Goal: Task Accomplishment & Management: Manage account settings

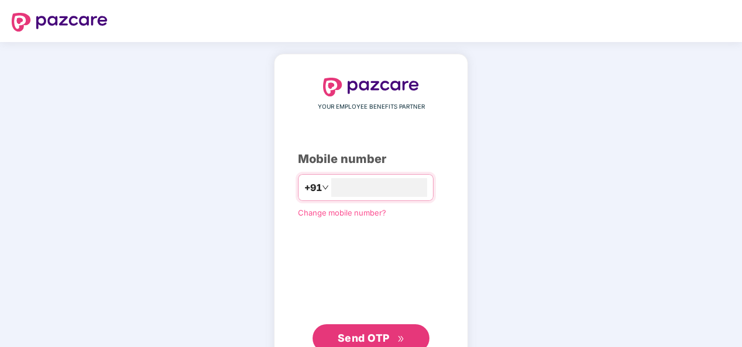
type input "**********"
click at [342, 337] on span "Send OTP" at bounding box center [364, 338] width 52 height 12
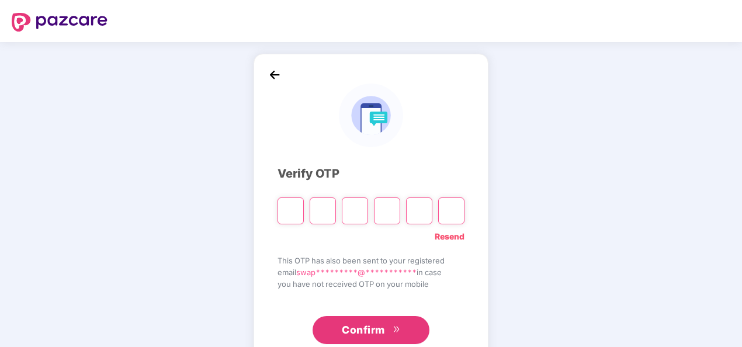
type input "*"
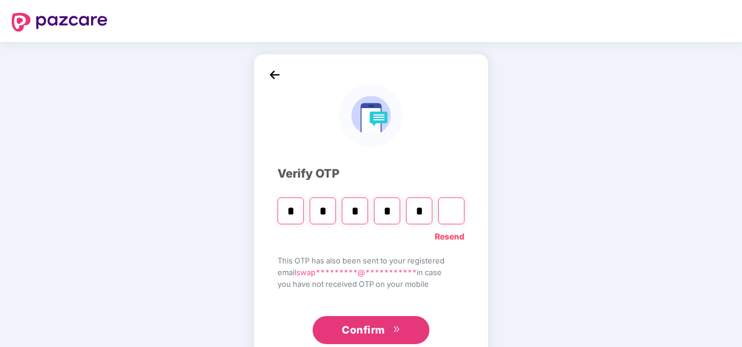
type input "*"
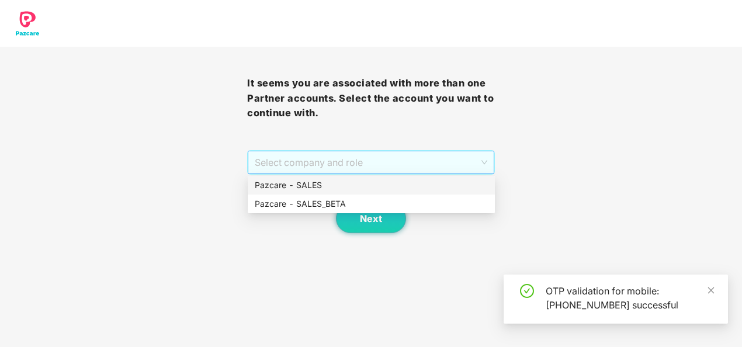
click at [333, 168] on span "Select company and role" at bounding box center [371, 162] width 232 height 22
click at [298, 188] on div "Pazcare - SALES" at bounding box center [371, 185] width 233 height 13
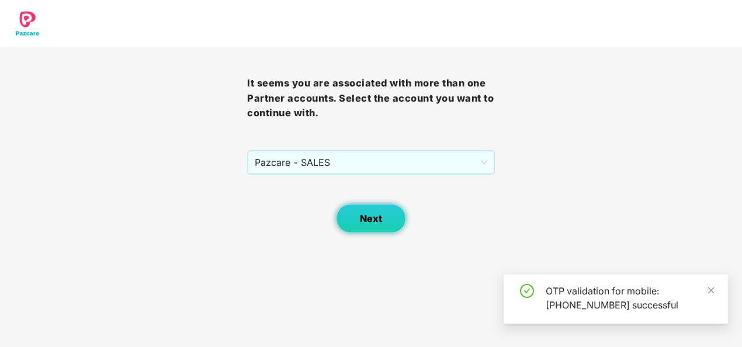
click at [374, 230] on button "Next" at bounding box center [371, 218] width 70 height 29
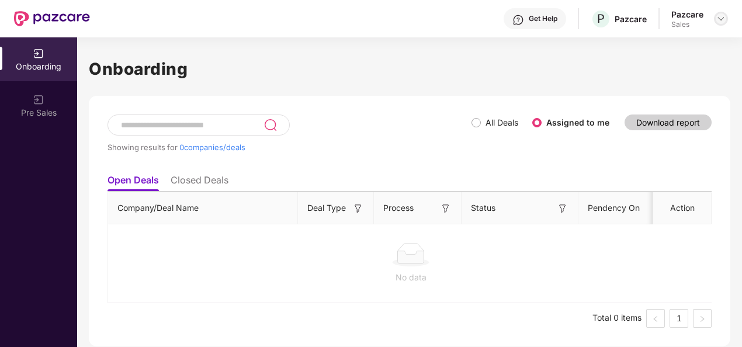
click at [724, 18] on img at bounding box center [721, 18] width 9 height 9
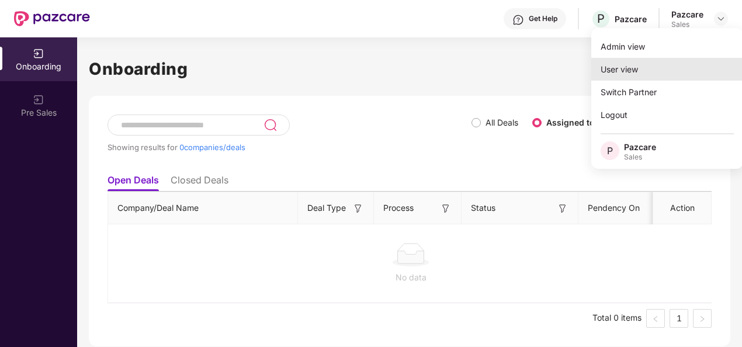
click at [630, 58] on div "User view" at bounding box center [667, 69] width 152 height 23
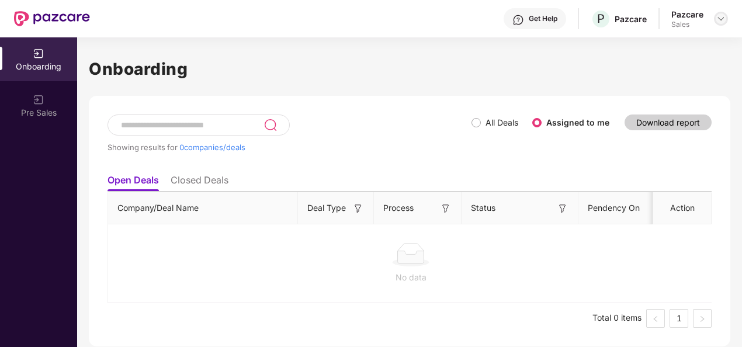
click at [719, 19] on img at bounding box center [721, 18] width 9 height 9
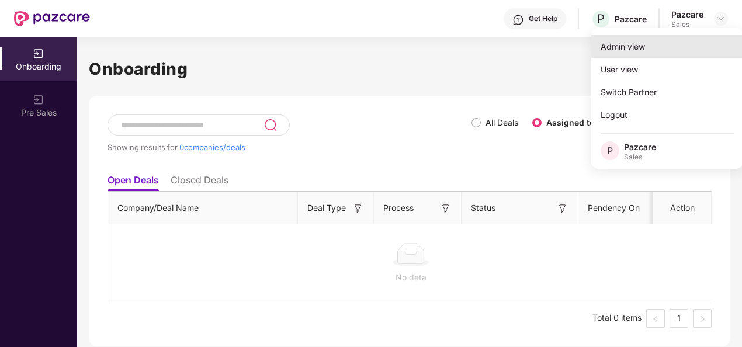
click at [645, 46] on div "Admin view" at bounding box center [667, 46] width 152 height 23
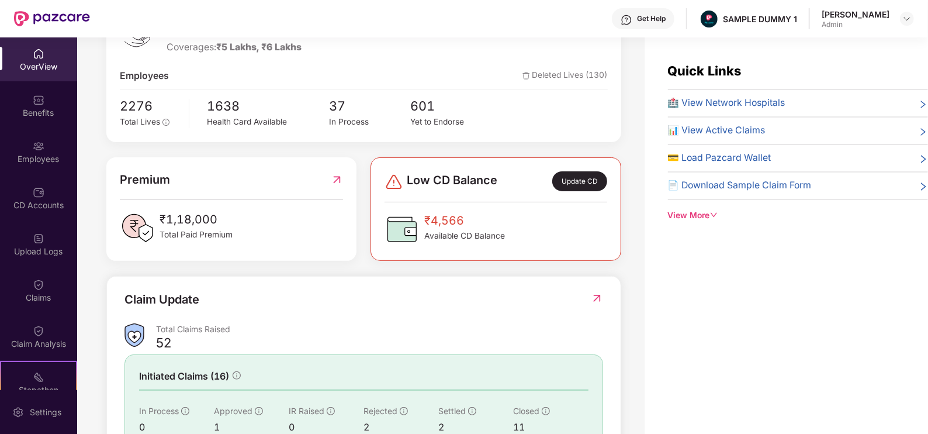
scroll to position [286, 0]
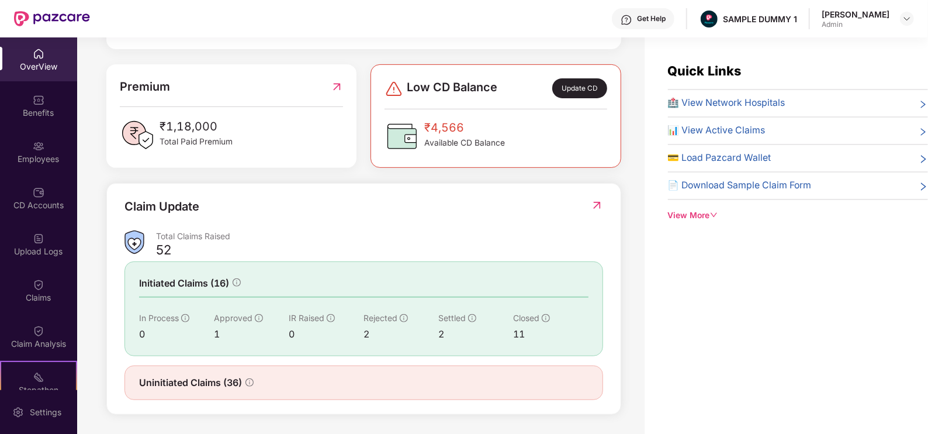
click at [714, 214] on icon "down" at bounding box center [714, 214] width 7 height 5
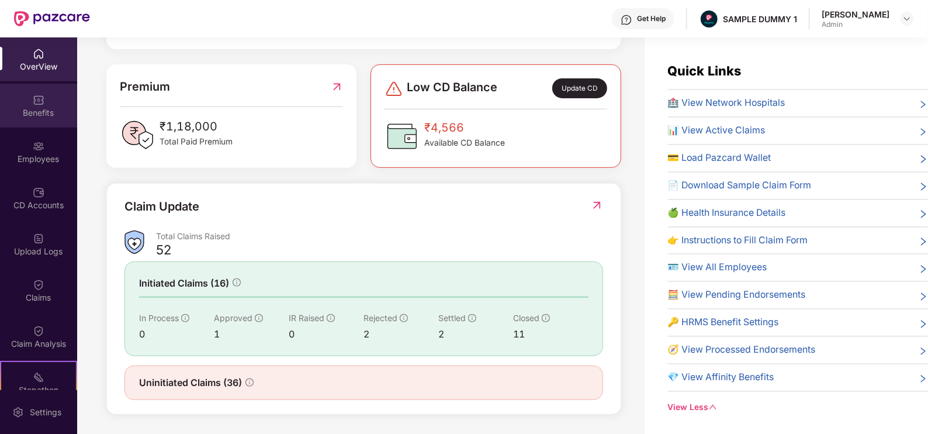
click at [34, 102] on img at bounding box center [39, 100] width 12 height 12
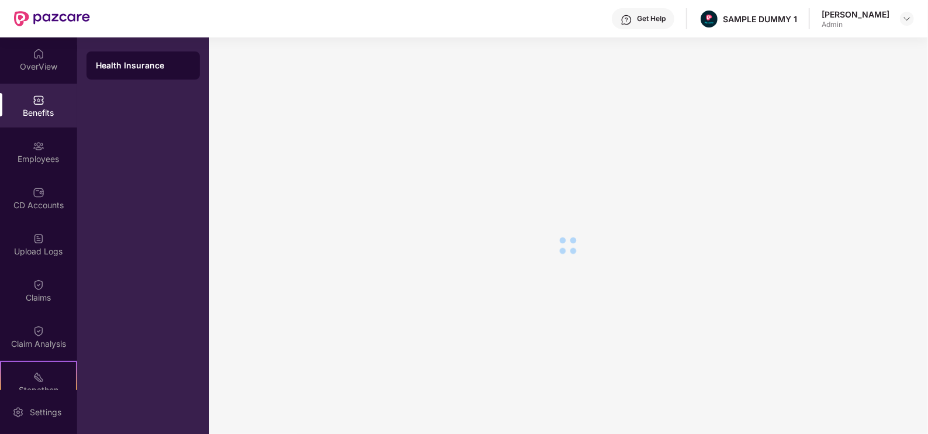
click at [117, 64] on div "Health Insurance" at bounding box center [143, 66] width 95 height 12
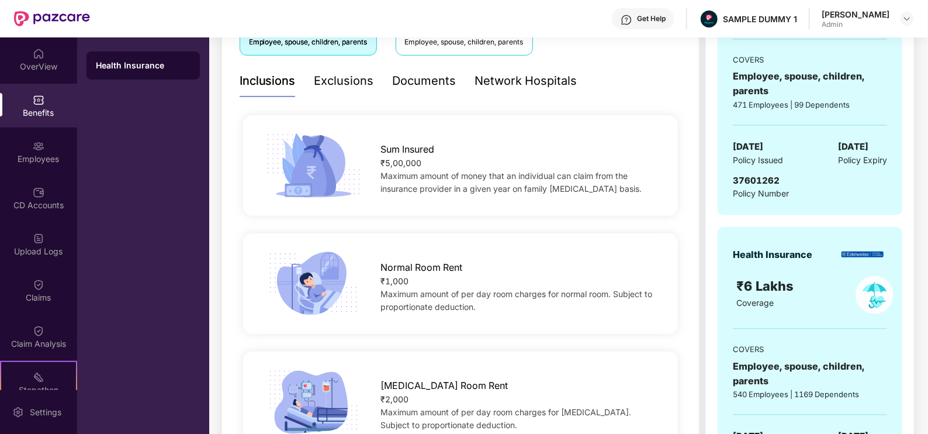
scroll to position [231, 0]
click at [345, 81] on div "Exclusions" at bounding box center [344, 80] width 60 height 18
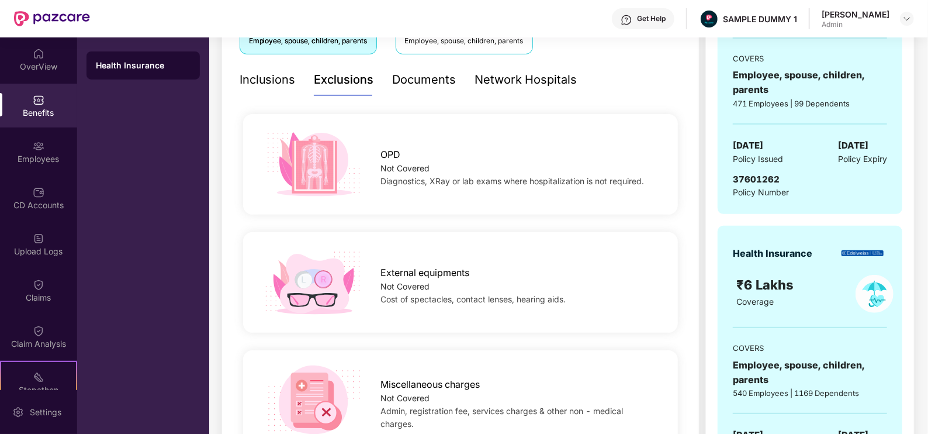
click at [276, 85] on div "Inclusions" at bounding box center [268, 80] width 56 height 18
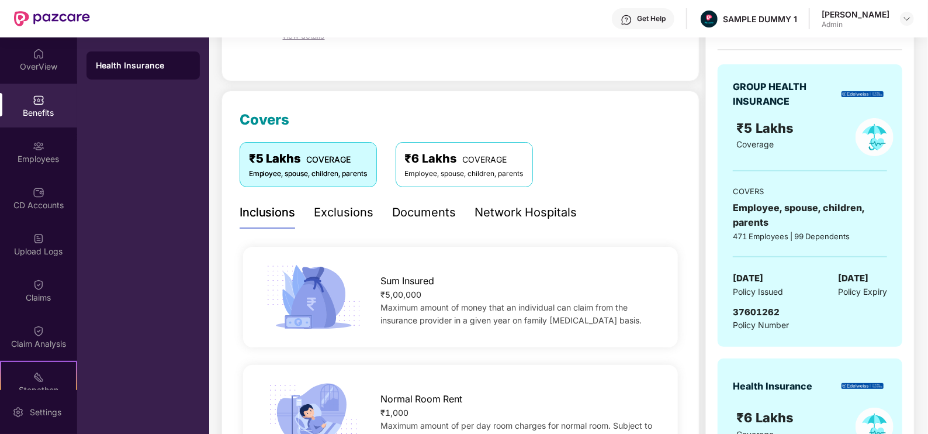
scroll to position [95, 0]
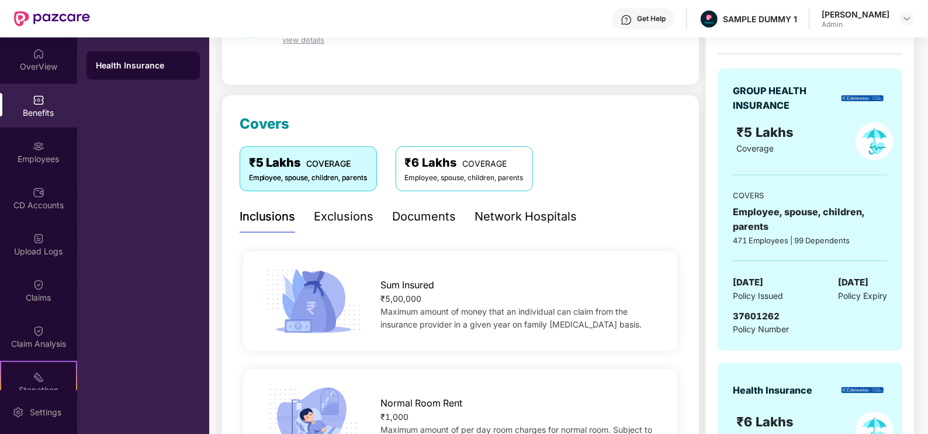
click at [343, 217] on div "Exclusions" at bounding box center [344, 216] width 60 height 18
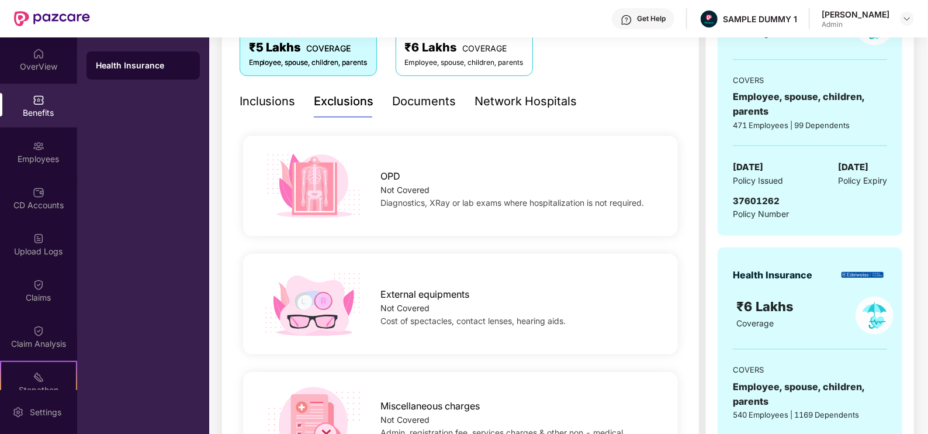
scroll to position [210, 0]
click at [410, 100] on div "Documents" at bounding box center [425, 101] width 64 height 18
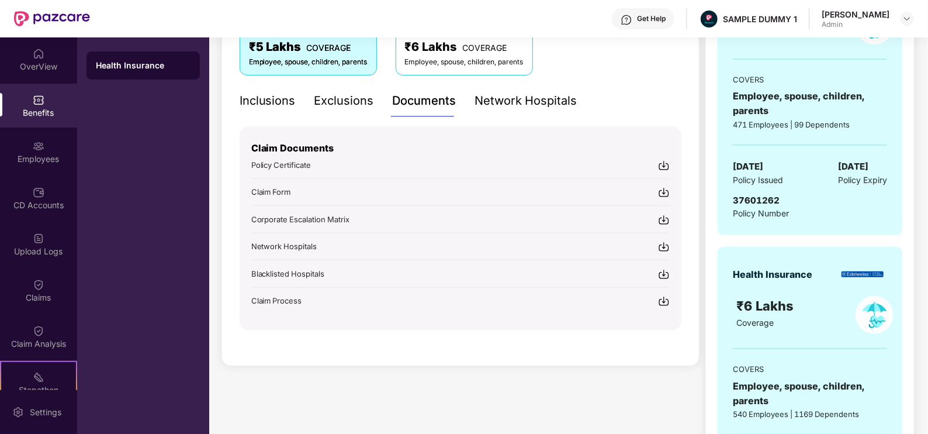
click at [496, 86] on div "Network Hospitals" at bounding box center [526, 101] width 102 height 32
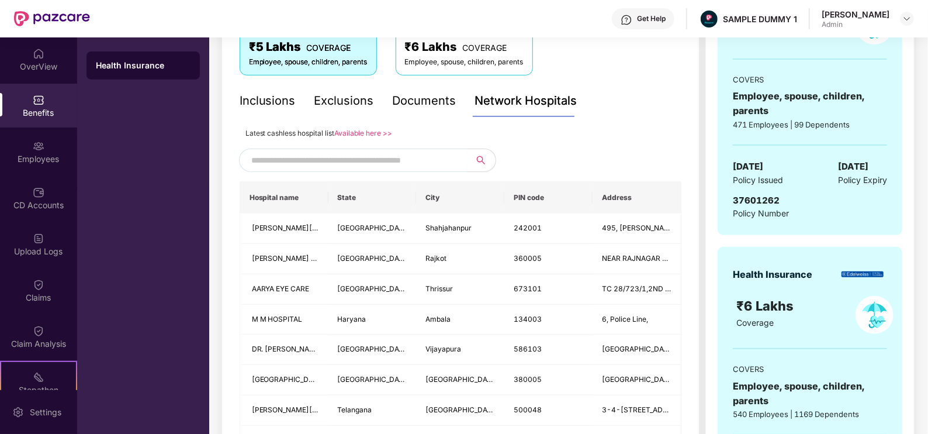
click at [316, 162] on input "text" at bounding box center [351, 160] width 200 height 18
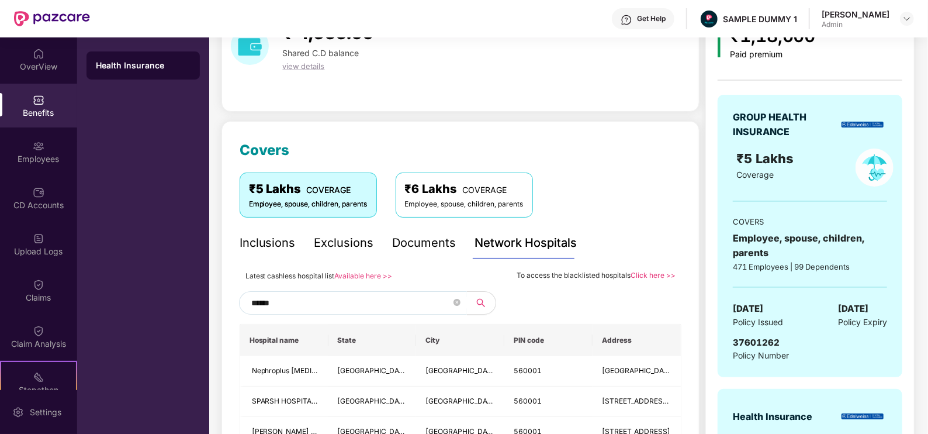
scroll to position [134, 0]
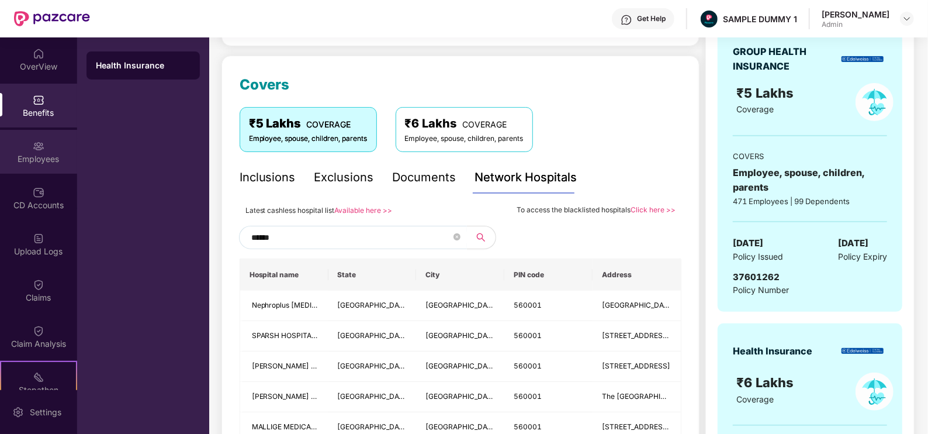
type input "******"
click at [37, 154] on div "Employees" at bounding box center [38, 159] width 77 height 12
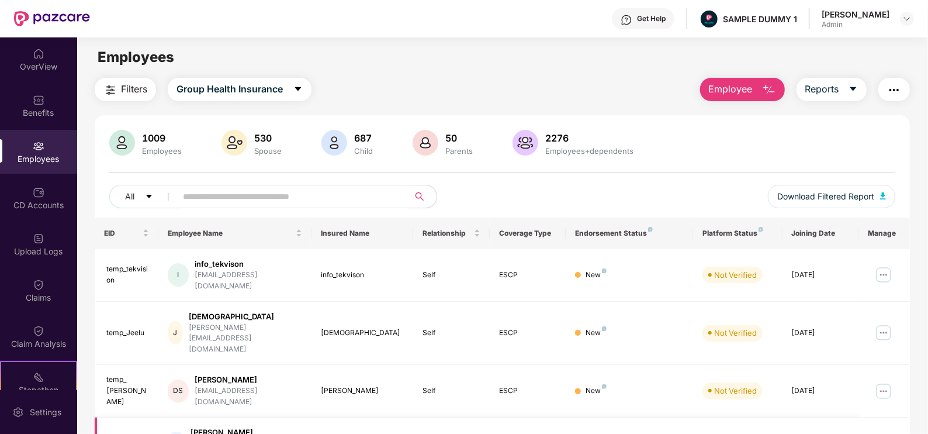
scroll to position [0, 0]
click at [733, 89] on span "Employee" at bounding box center [731, 89] width 44 height 15
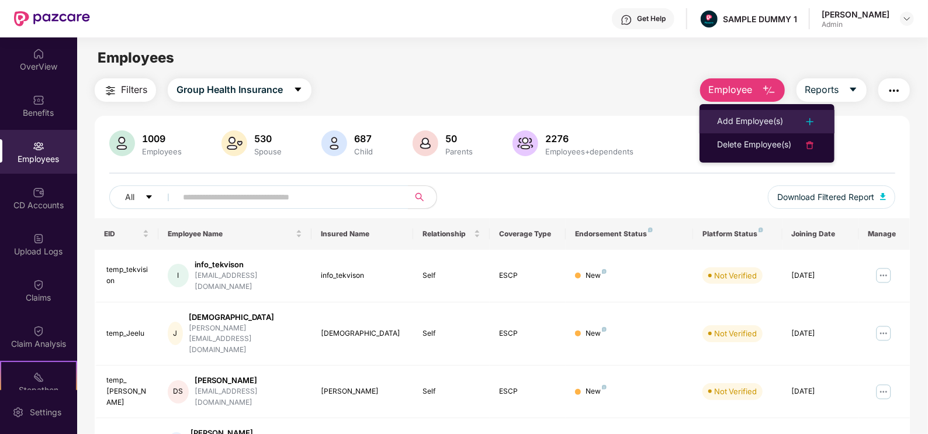
click at [742, 118] on div "Add Employee(s)" at bounding box center [750, 122] width 66 height 14
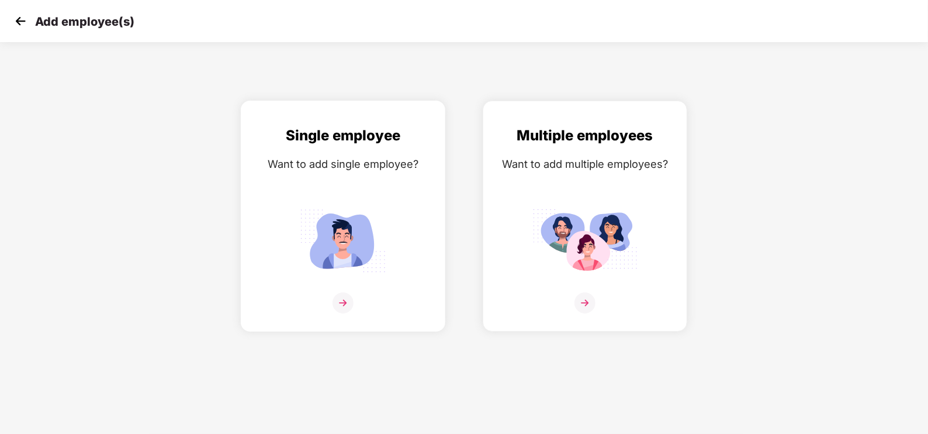
click at [354, 212] on img at bounding box center [342, 240] width 105 height 73
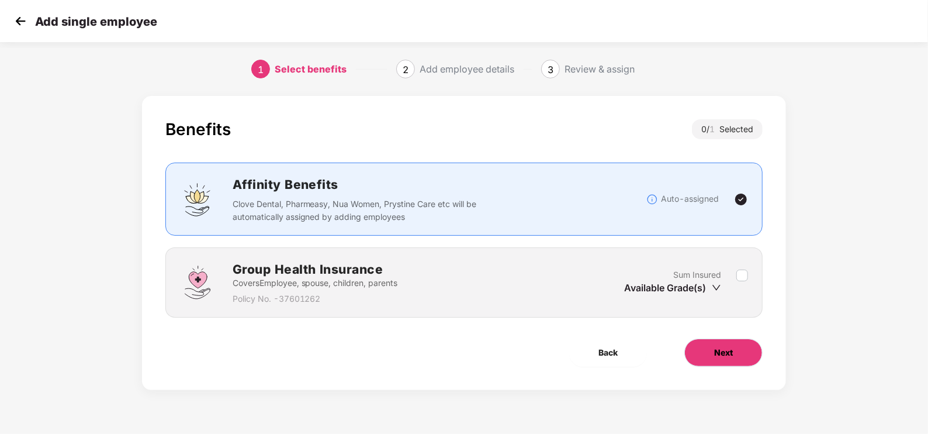
click at [719, 344] on button "Next" at bounding box center [723, 352] width 78 height 28
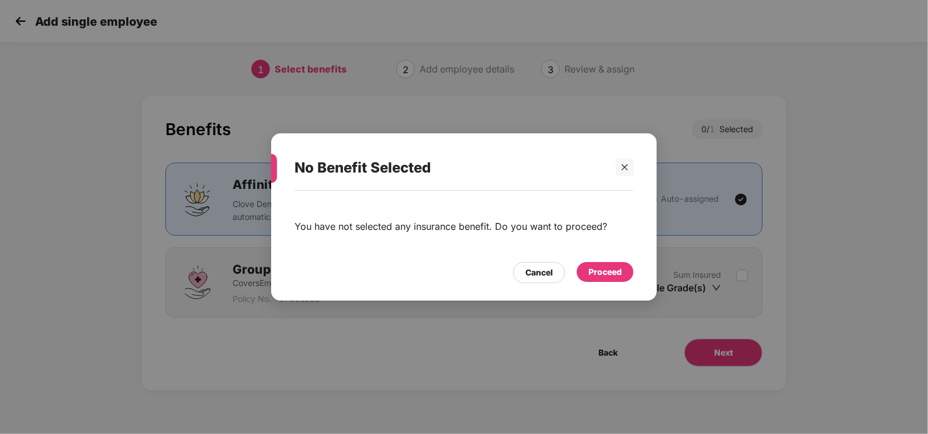
click at [622, 274] on div "Proceed" at bounding box center [605, 272] width 57 height 20
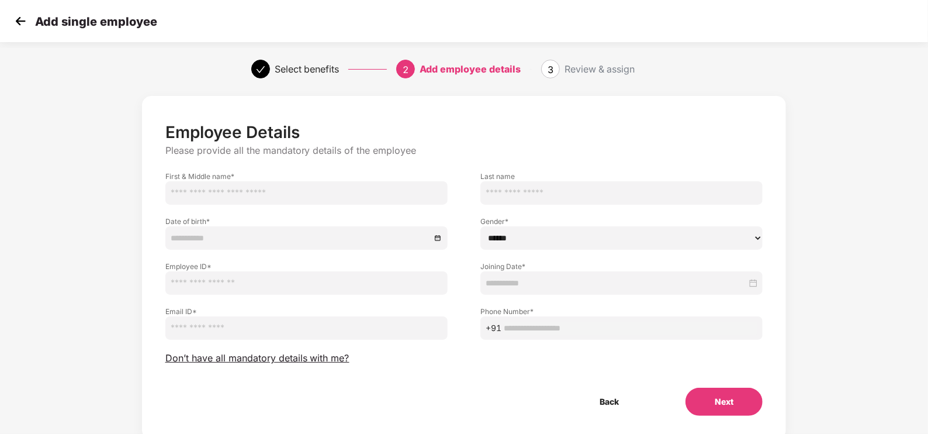
click at [22, 23] on img at bounding box center [21, 21] width 18 height 18
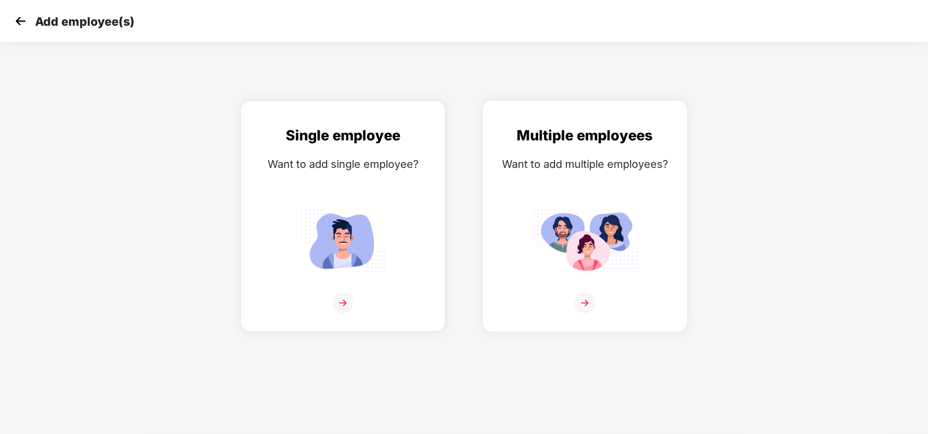
click at [611, 257] on img at bounding box center [584, 240] width 105 height 73
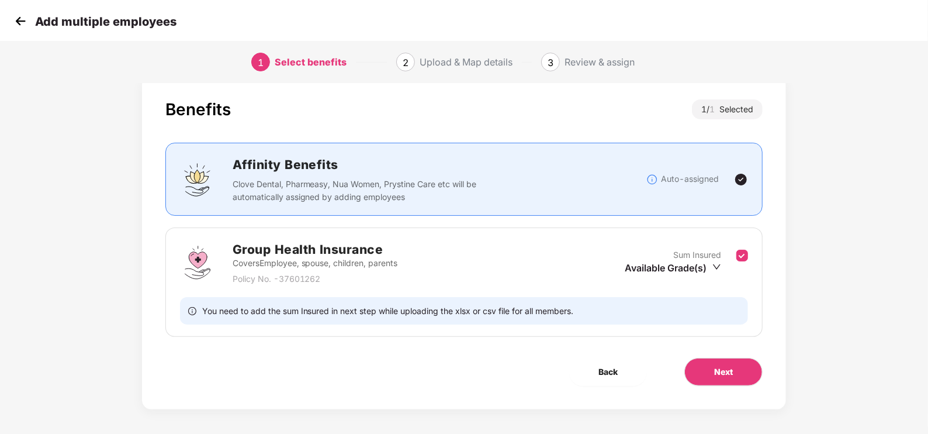
scroll to position [23, 0]
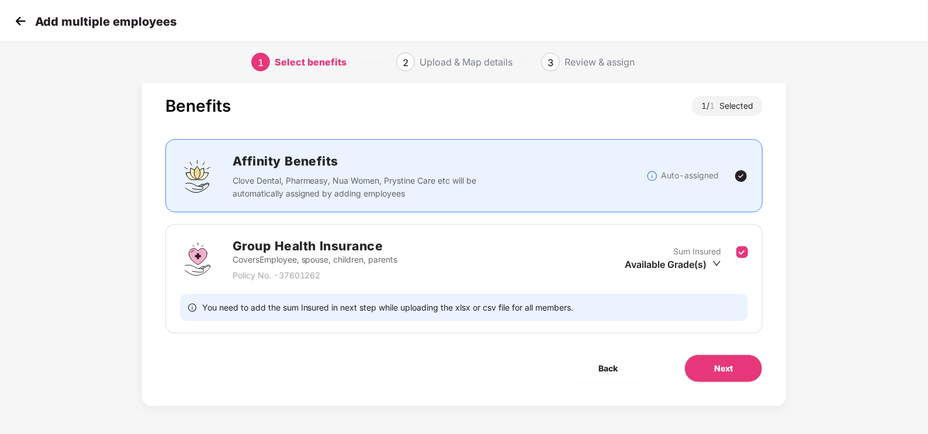
click at [718, 262] on icon "down" at bounding box center [716, 263] width 9 height 9
click at [701, 347] on button "Next" at bounding box center [723, 368] width 78 height 28
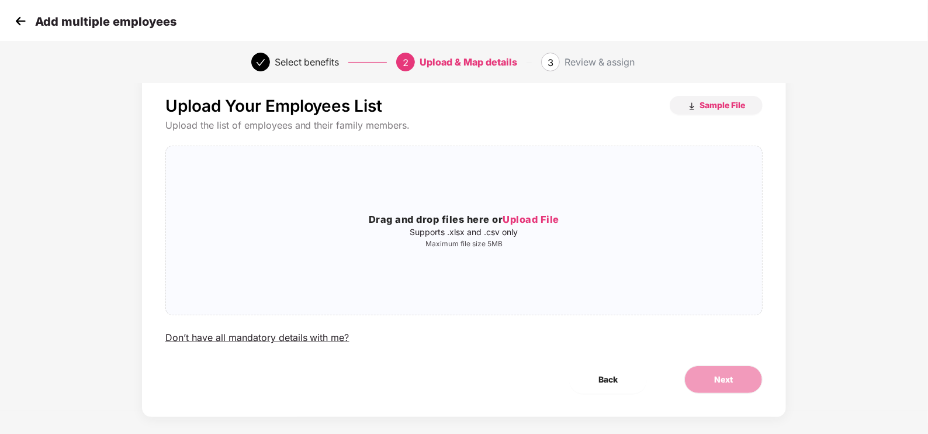
scroll to position [0, 0]
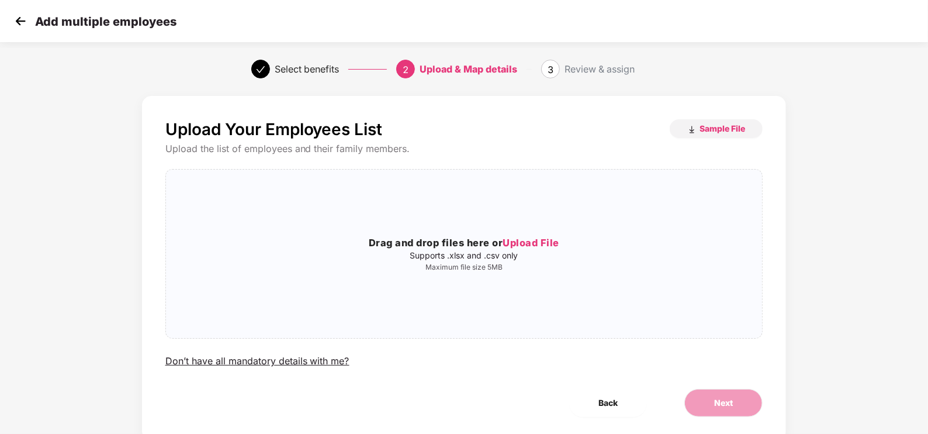
click at [19, 26] on img at bounding box center [21, 21] width 18 height 18
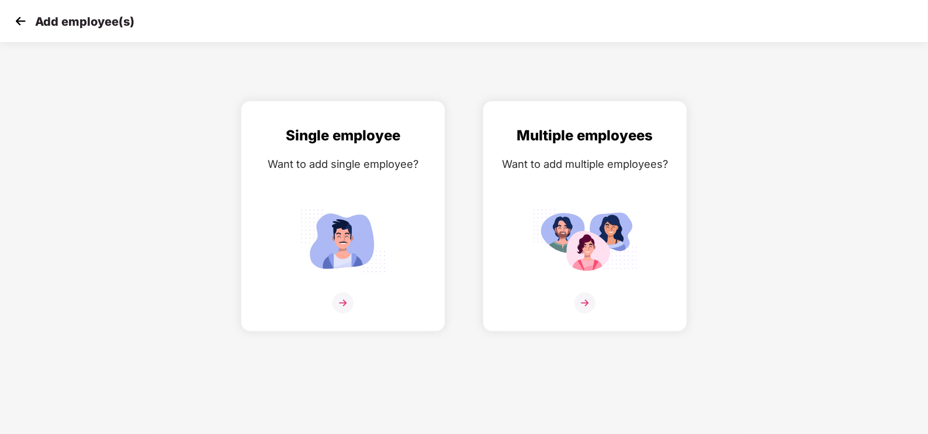
click at [19, 26] on img at bounding box center [21, 21] width 18 height 18
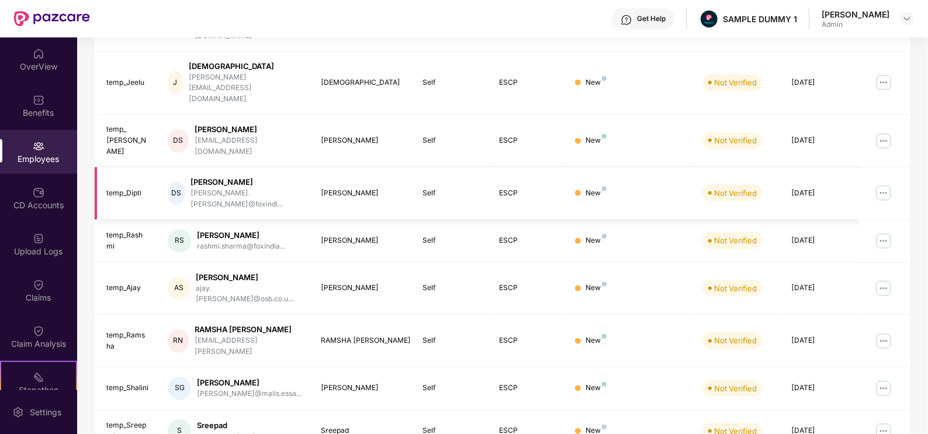
scroll to position [283, 0]
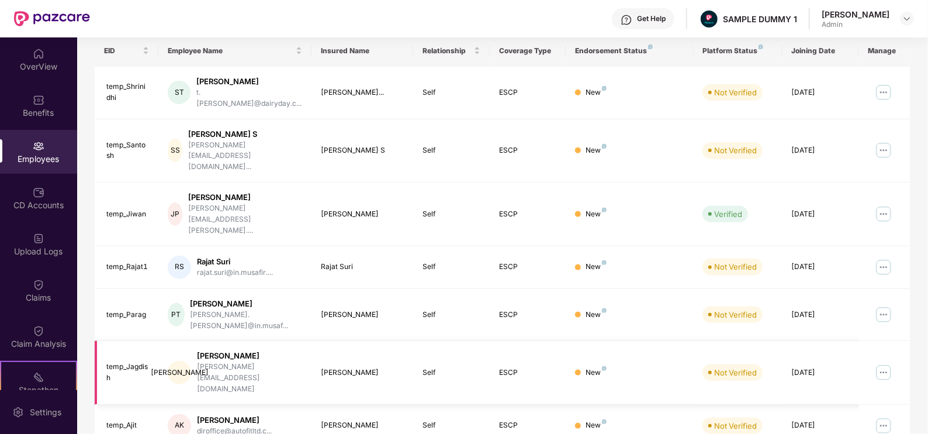
scroll to position [182, 0]
click at [44, 184] on div "CD Accounts" at bounding box center [38, 198] width 77 height 44
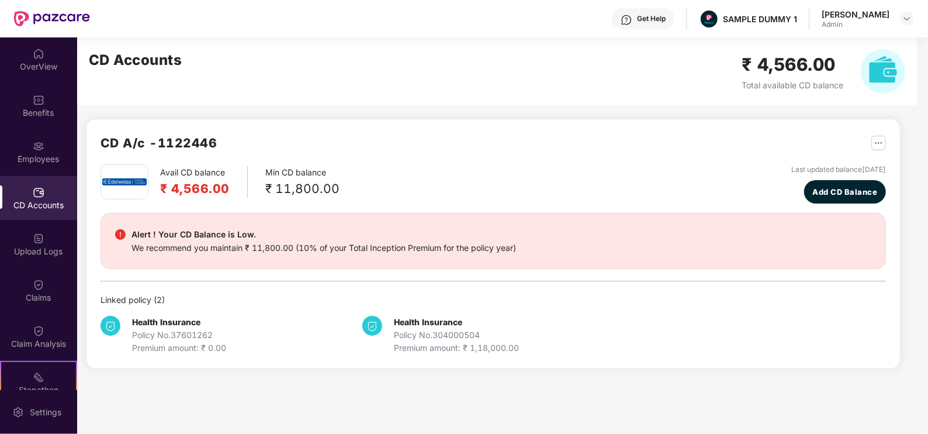
scroll to position [0, 0]
click at [33, 295] on div "Claims" at bounding box center [38, 298] width 77 height 12
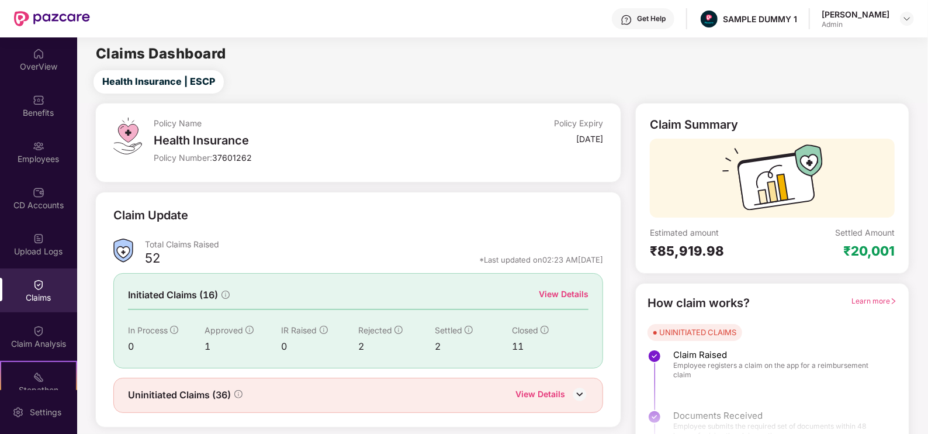
click at [571, 292] on div "View Details" at bounding box center [564, 294] width 50 height 13
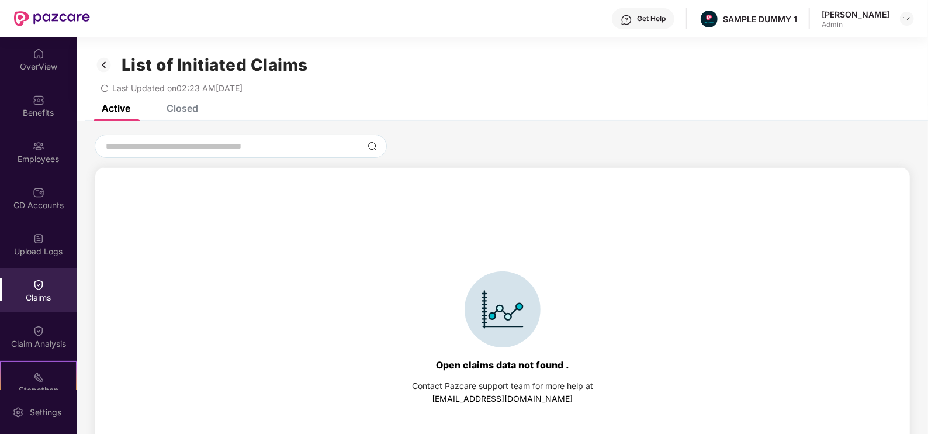
click at [179, 112] on div "Closed" at bounding box center [183, 108] width 32 height 12
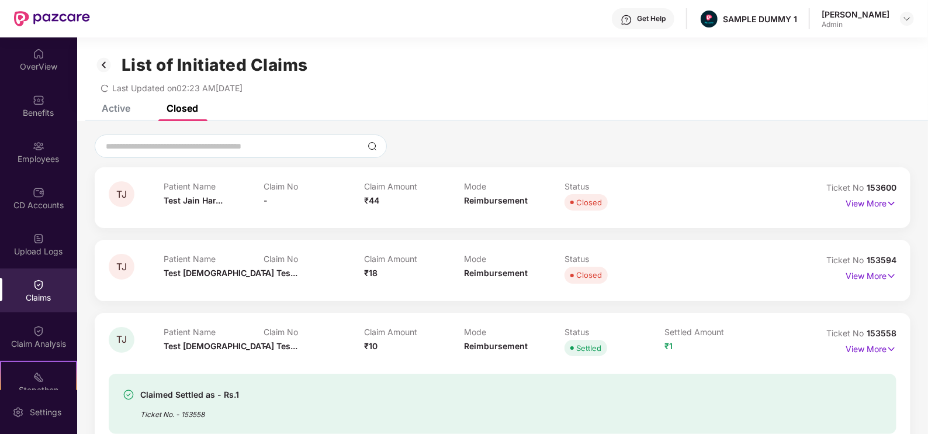
scroll to position [122, 0]
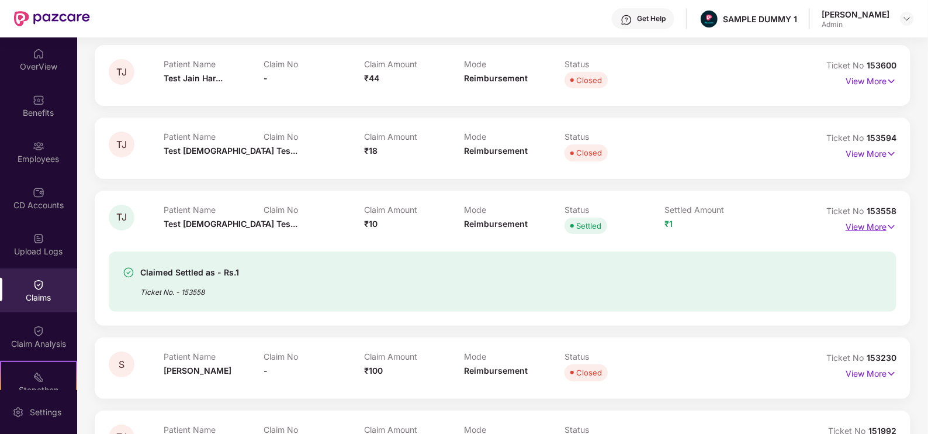
click at [742, 223] on p "View More" at bounding box center [871, 225] width 51 height 16
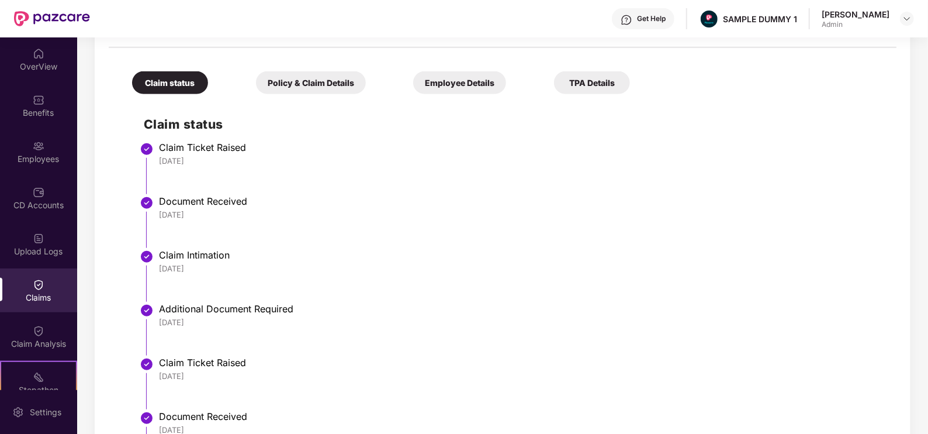
scroll to position [444, 0]
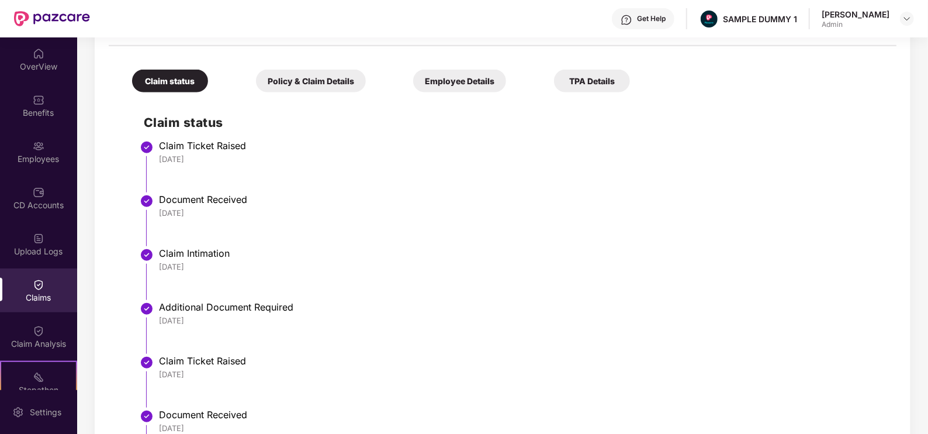
drag, startPoint x: 303, startPoint y: 89, endPoint x: 275, endPoint y: 79, distance: 29.8
drag, startPoint x: 275, startPoint y: 79, endPoint x: 268, endPoint y: 78, distance: 6.7
click at [268, 78] on div "Policy & Claim Details" at bounding box center [311, 81] width 110 height 23
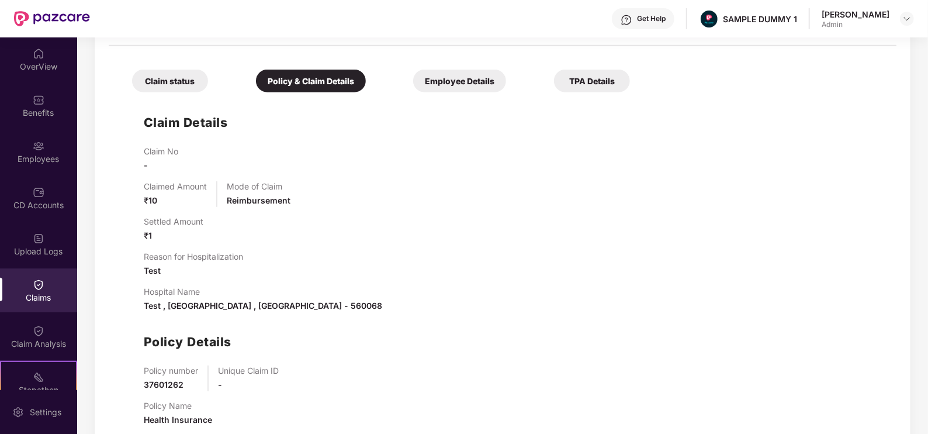
click at [446, 85] on div "Employee Details" at bounding box center [459, 81] width 93 height 23
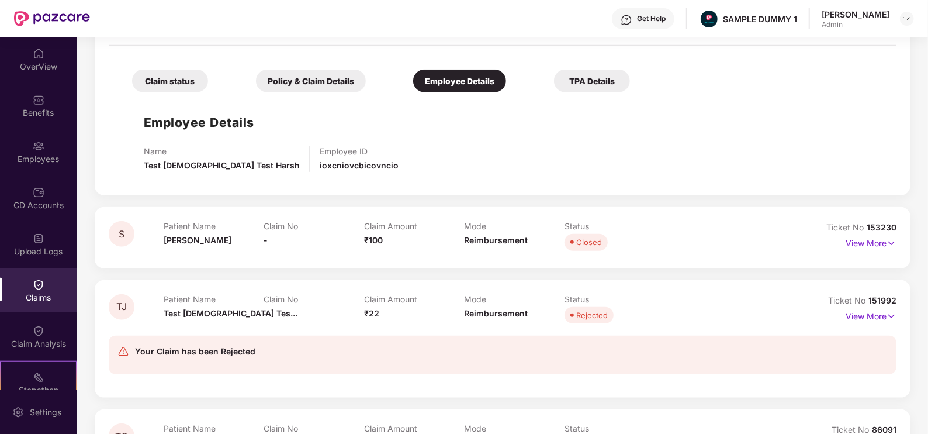
click at [605, 82] on div "TPA Details" at bounding box center [592, 81] width 76 height 23
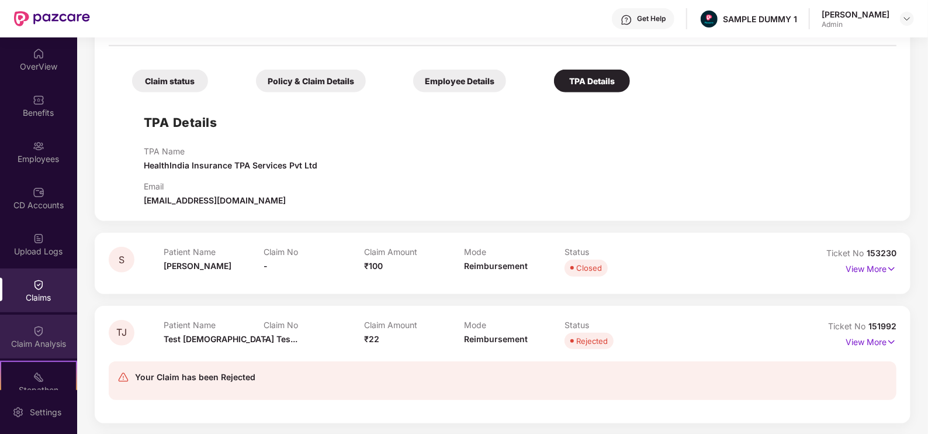
click at [30, 340] on div "Claim Analysis" at bounding box center [38, 344] width 77 height 12
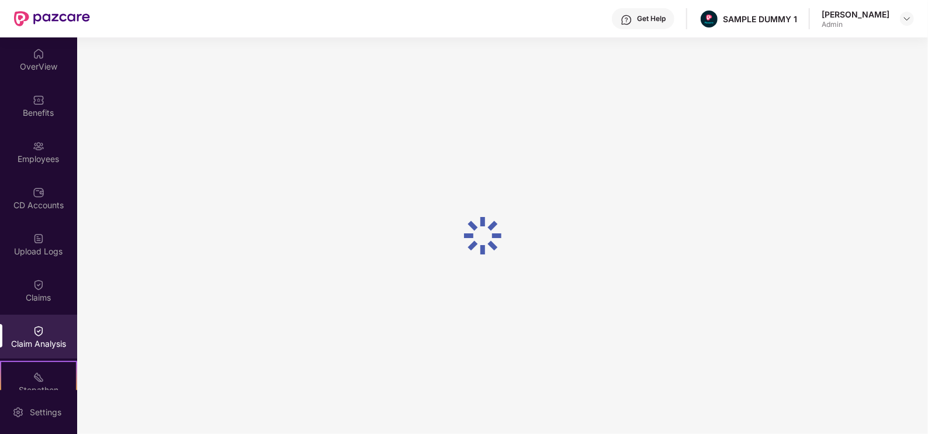
scroll to position [0, 0]
